Goal: Task Accomplishment & Management: Use online tool/utility

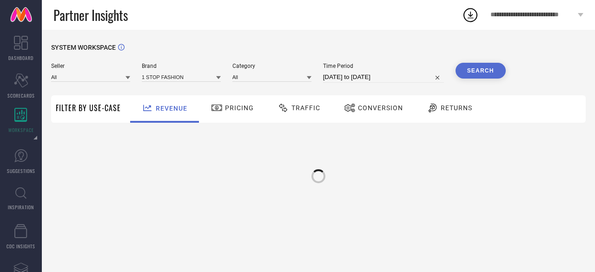
type input "All"
type input "1 STOP FASHION"
type input "All"
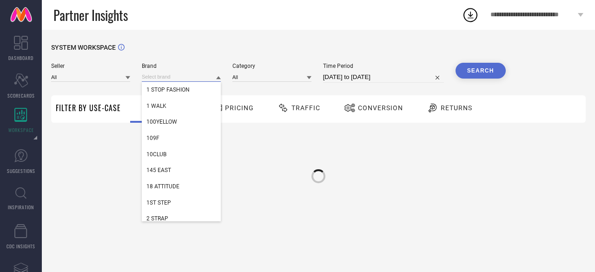
click at [152, 77] on input at bounding box center [181, 77] width 79 height 10
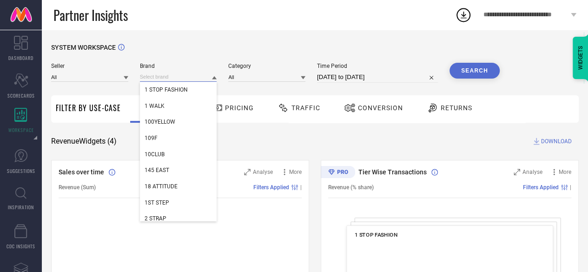
paste input "GM"
type input "GM"
click at [155, 93] on div "GM" at bounding box center [178, 90] width 77 height 16
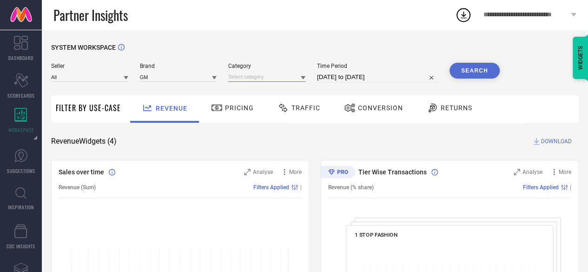
click at [243, 81] on input at bounding box center [266, 77] width 77 height 10
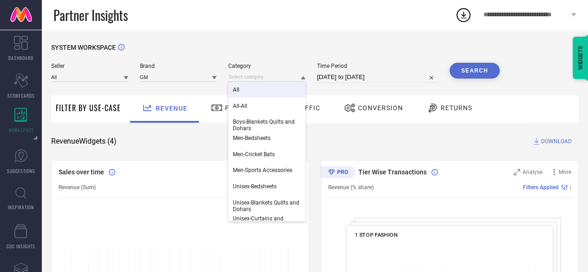
click at [245, 92] on div "All" at bounding box center [266, 90] width 77 height 16
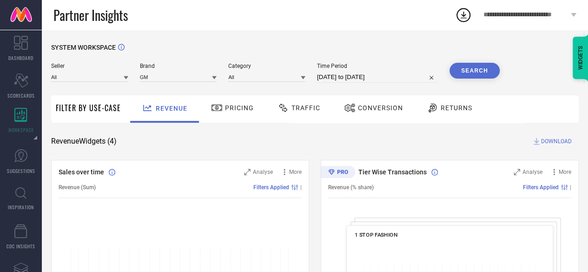
select select "6"
select select "2025"
select select "7"
select select "2025"
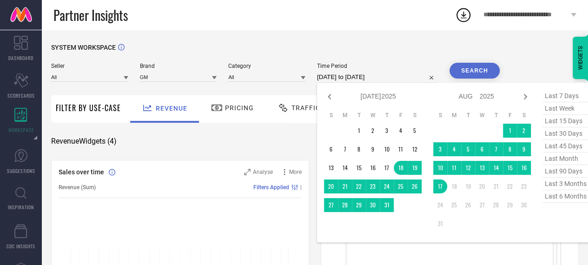
click at [354, 74] on input "[DATE] to [DATE]" at bounding box center [377, 77] width 121 height 11
click at [564, 199] on span "last 6 months" at bounding box center [566, 196] width 46 height 13
type input "[DATE] to [DATE]"
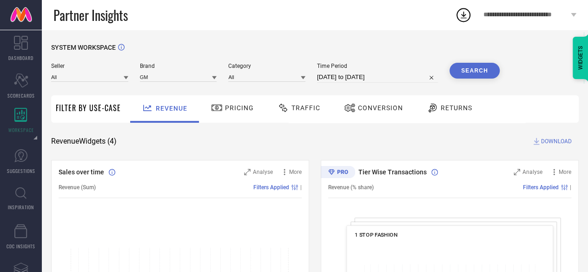
click at [483, 76] on button "Search" at bounding box center [475, 71] width 50 height 16
click at [359, 113] on div "Conversion" at bounding box center [374, 108] width 64 height 16
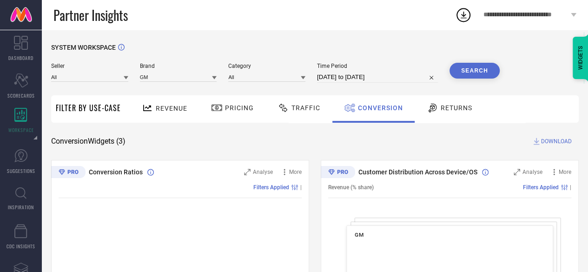
click at [312, 106] on span "Traffic" at bounding box center [306, 107] width 29 height 7
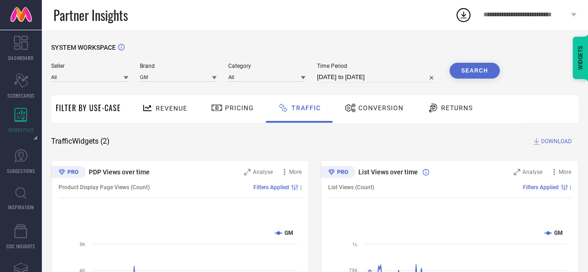
click at [555, 140] on span "DOWNLOAD" at bounding box center [556, 141] width 31 height 9
